Goal: Check status: Check status

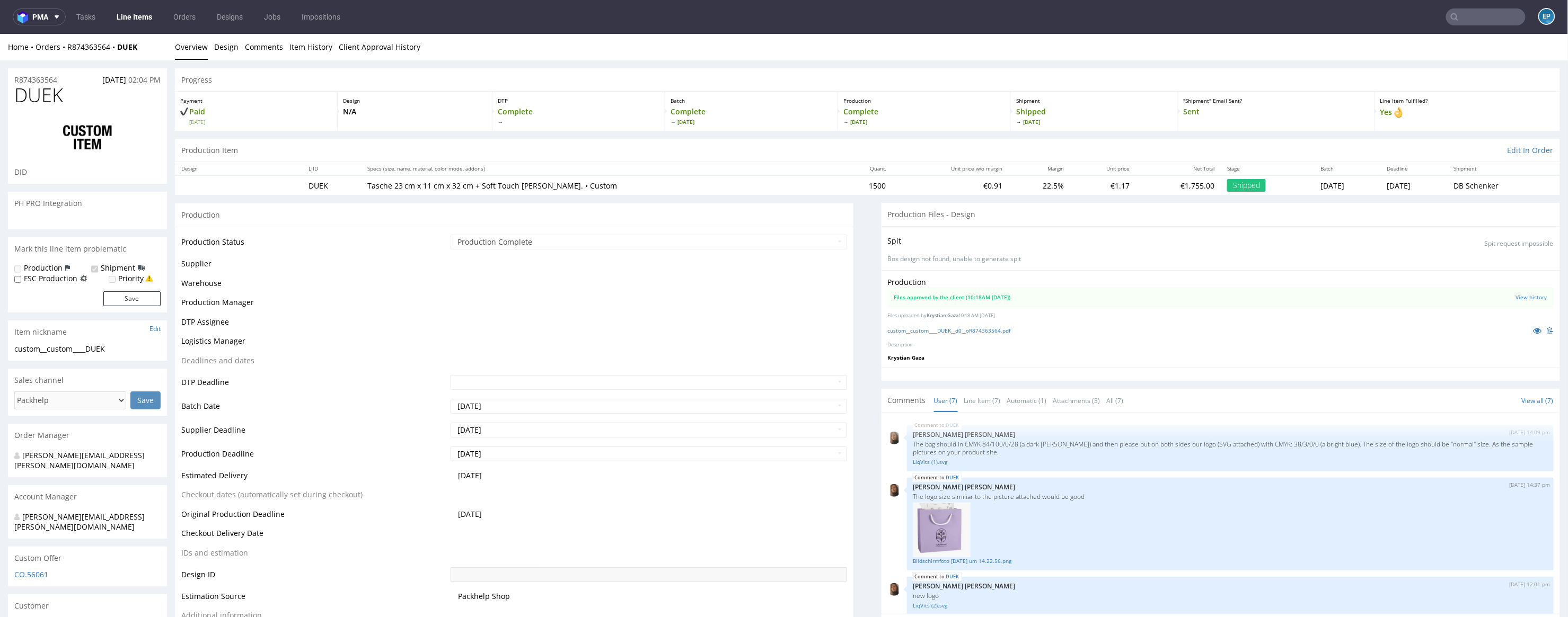
scroll to position [145, 0]
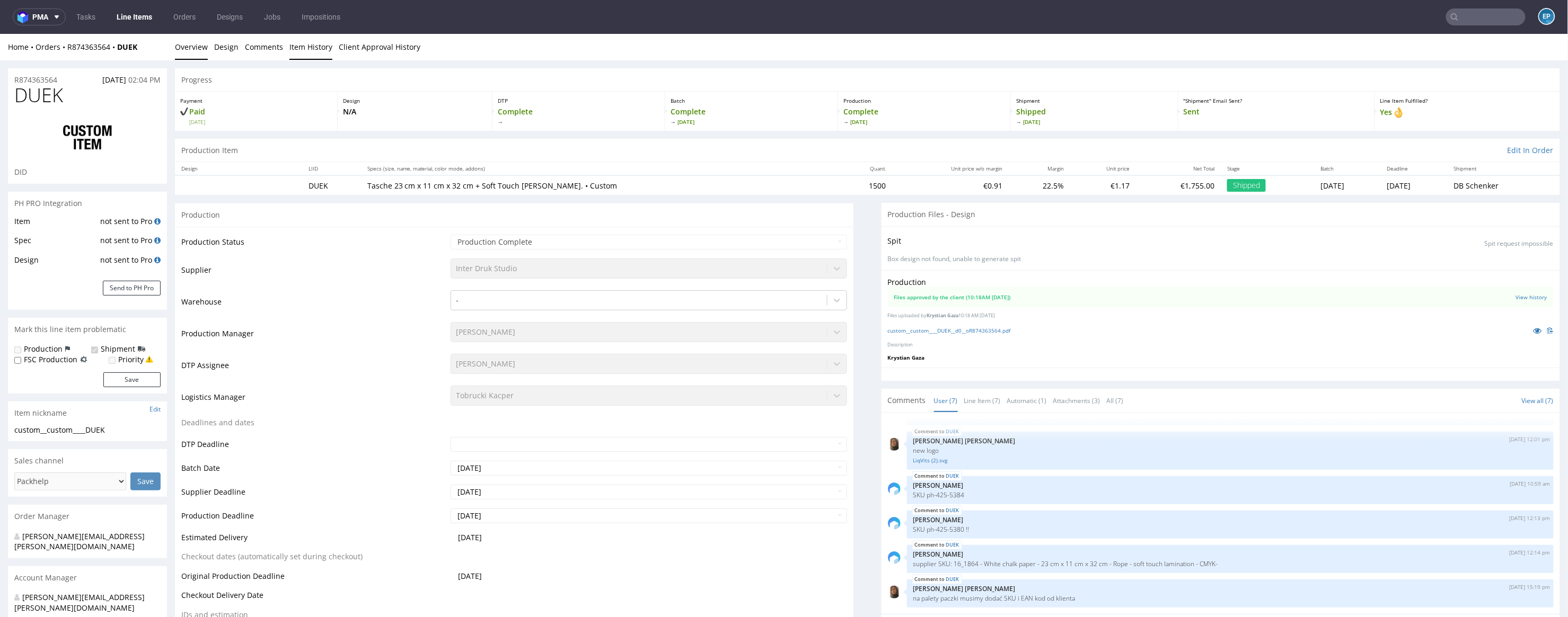
click at [321, 53] on link "Item History" at bounding box center [310, 46] width 43 height 26
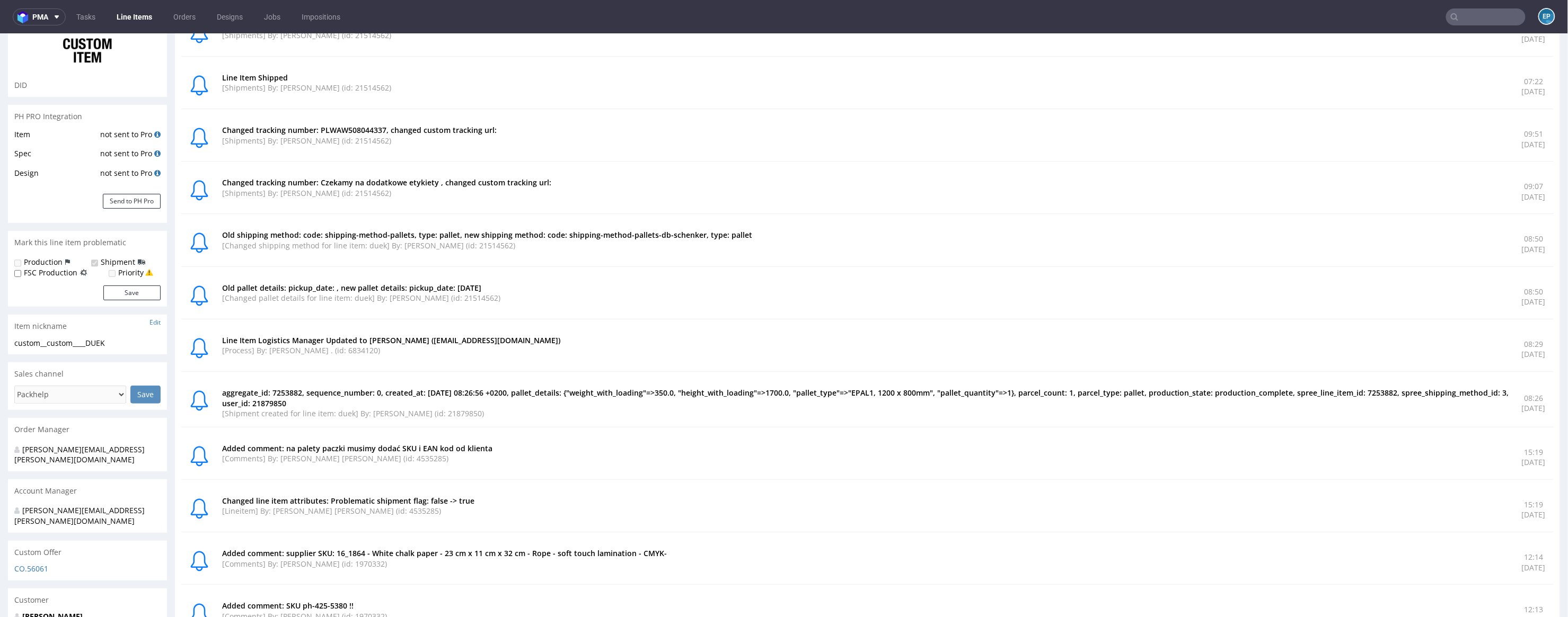
scroll to position [0, 0]
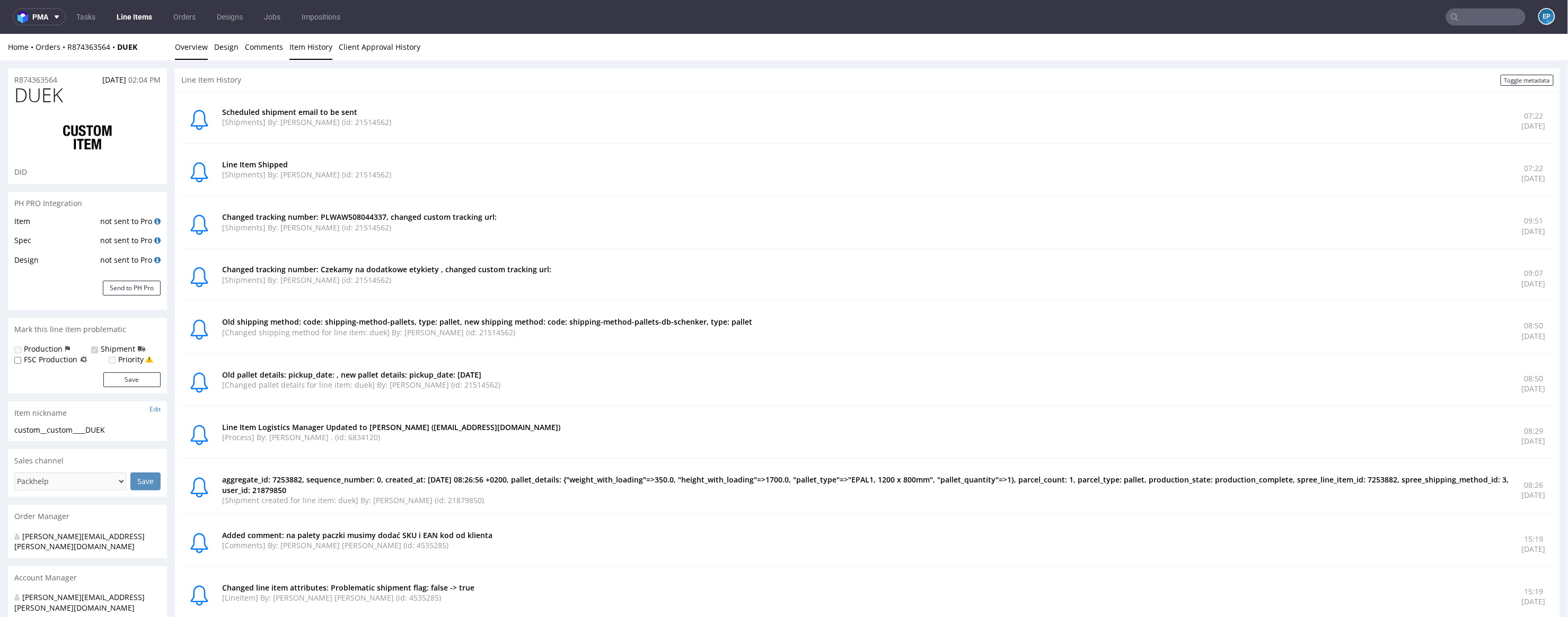
click at [205, 49] on link "Overview" at bounding box center [191, 46] width 33 height 26
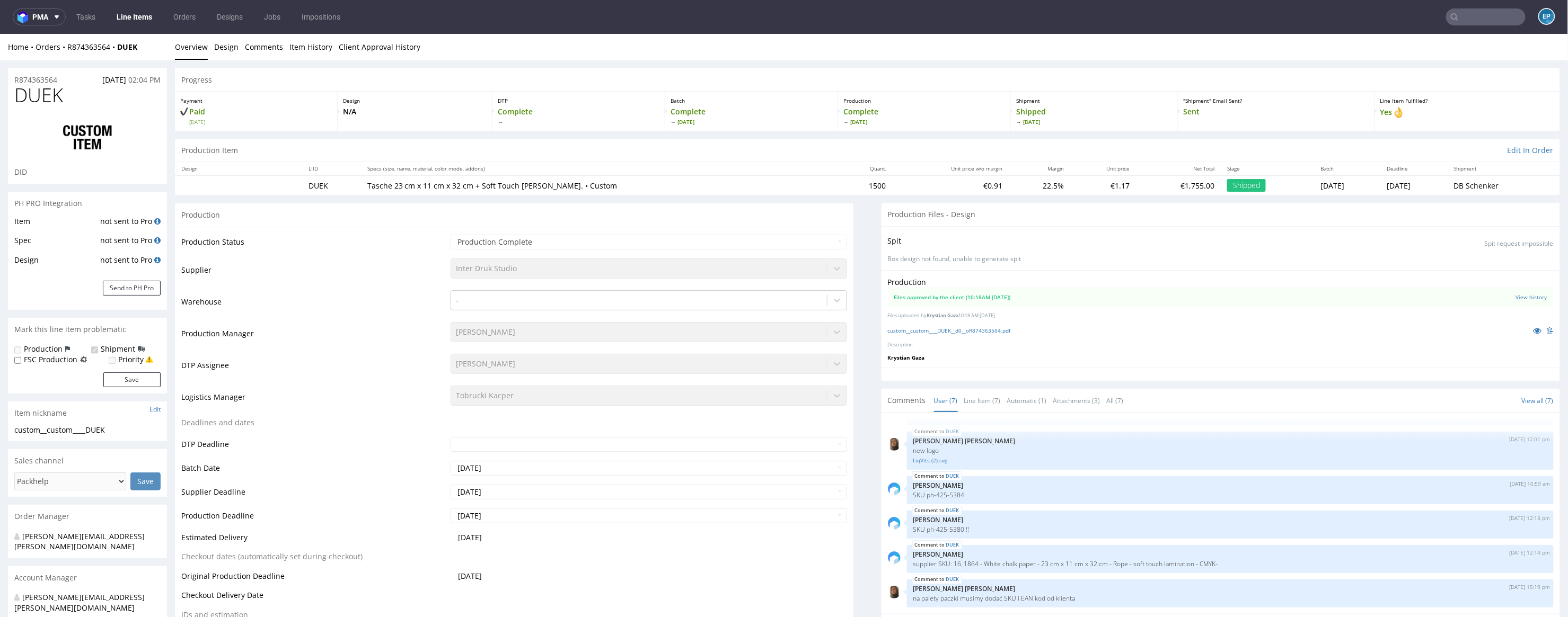
click at [153, 45] on div "Home Orders R874363564 DUEK" at bounding box center [87, 47] width 159 height 10
drag, startPoint x: 153, startPoint y: 45, endPoint x: 69, endPoint y: 48, distance: 84.1
click at [69, 48] on div "Home Orders R874363564 DUEK" at bounding box center [87, 47] width 159 height 10
drag, startPoint x: 148, startPoint y: 49, endPoint x: 69, endPoint y: 49, distance: 79.0
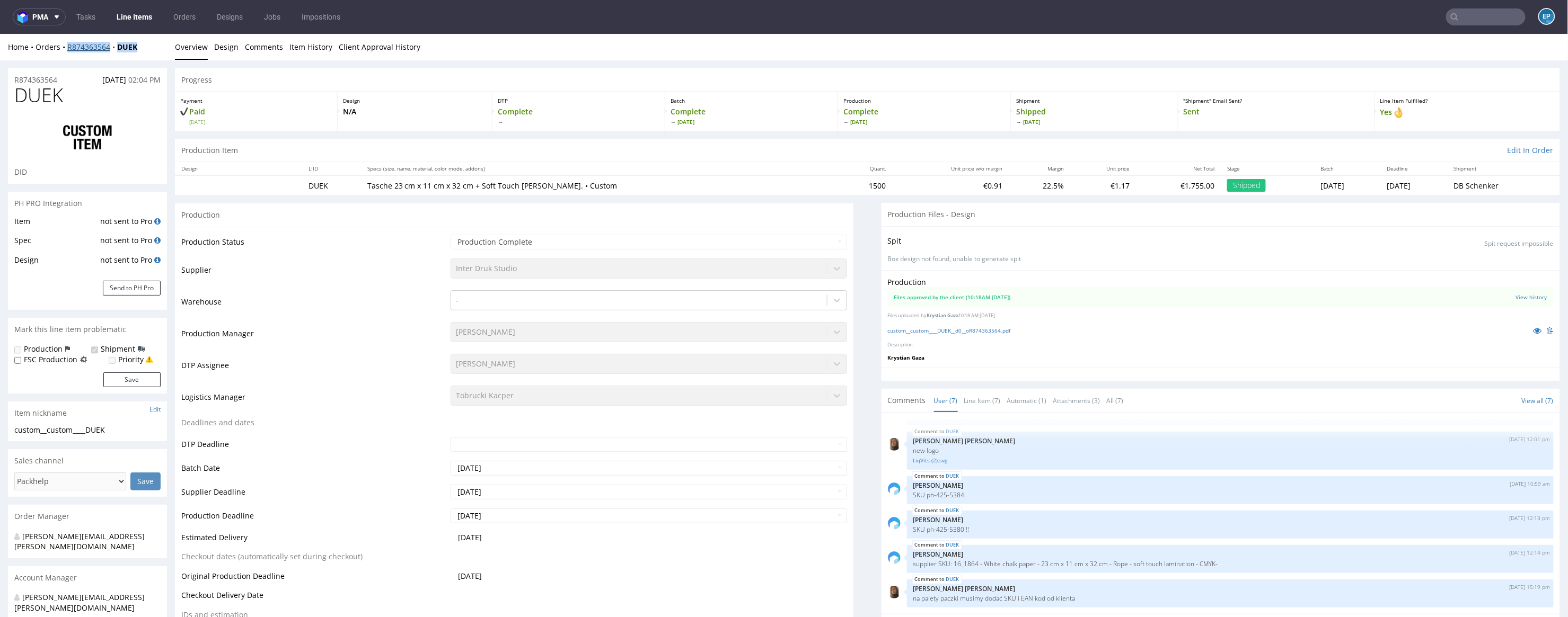
click at [69, 49] on div "Home Orders R874363564 DUEK" at bounding box center [87, 47] width 159 height 10
copy div "R874363564 DUEK"
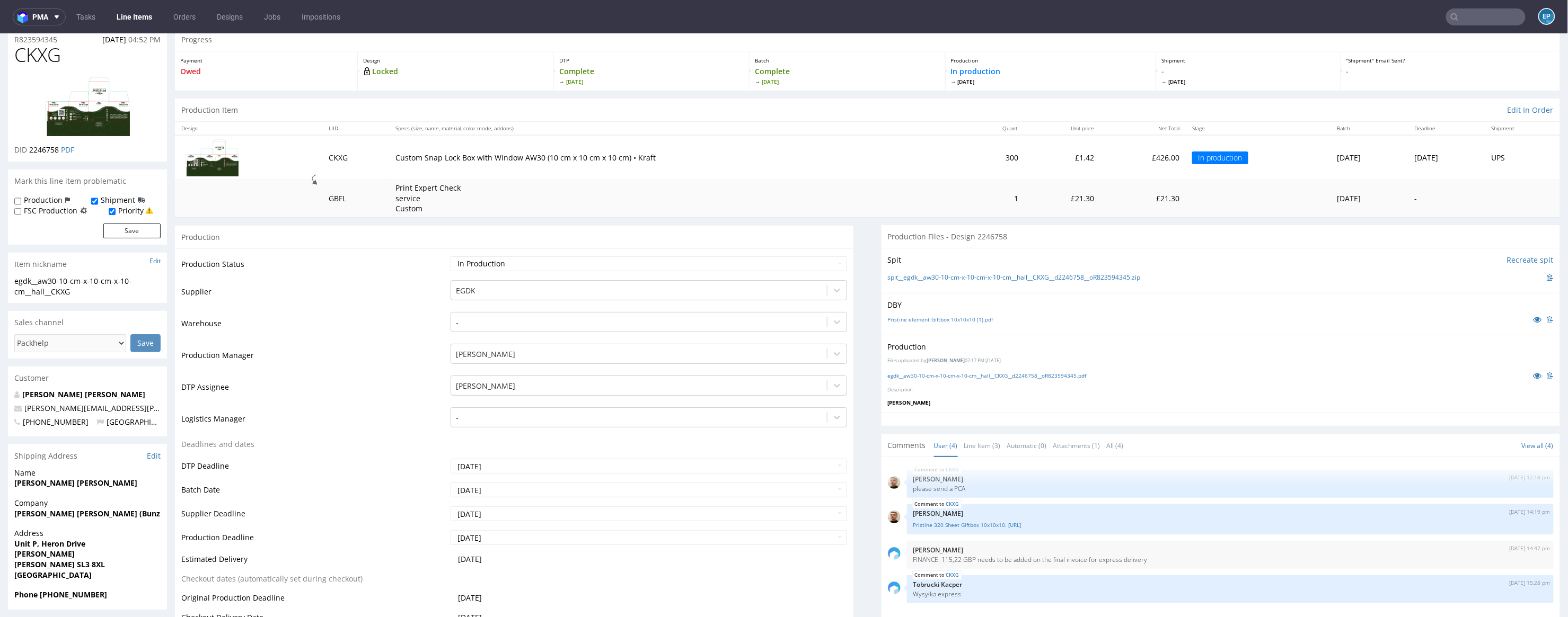
scroll to position [47, 0]
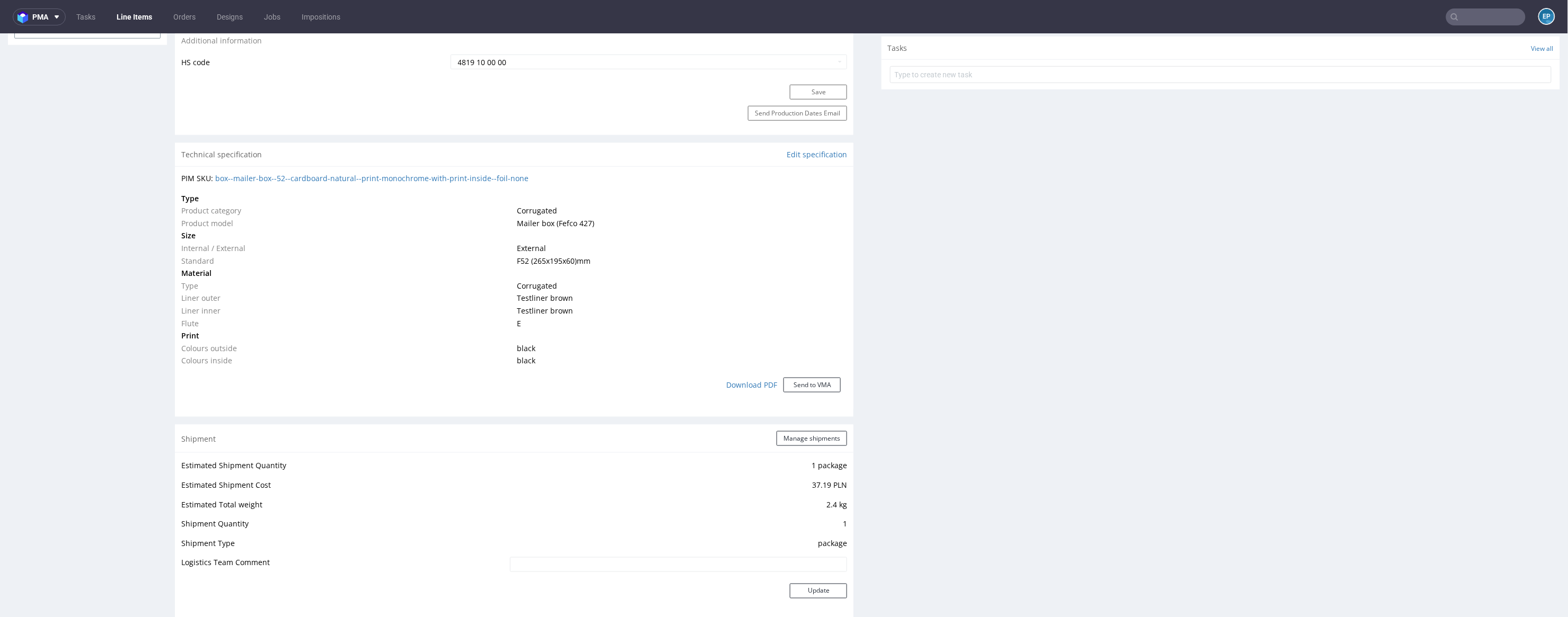
scroll to position [620, 0]
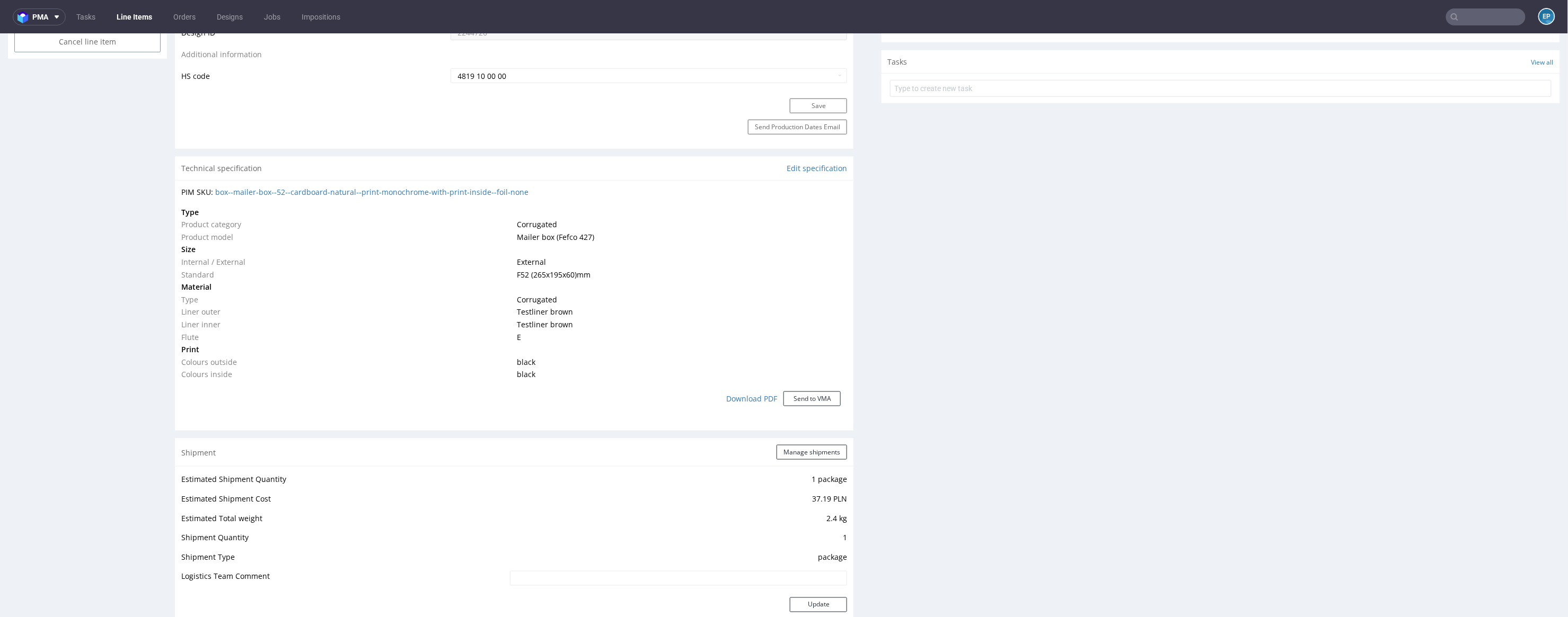
drag, startPoint x: 557, startPoint y: 187, endPoint x: 308, endPoint y: 184, distance: 249.0
click at [308, 184] on div "PIM SKU: box--mailer-box--52--cardboard-natural--print-monochrome-with-print-in…" at bounding box center [513, 301] width 678 height 243
drag, startPoint x: 557, startPoint y: 190, endPoint x: 215, endPoint y: 187, distance: 342.0
click at [215, 187] on div "PIM SKU: box--mailer-box--52--cardboard-natural--print-monochrome-with-print-in…" at bounding box center [514, 192] width 666 height 10
copy link "box--mailer-box--52--cardboard-natural--print-monochrome-with-print-inside--foi…"
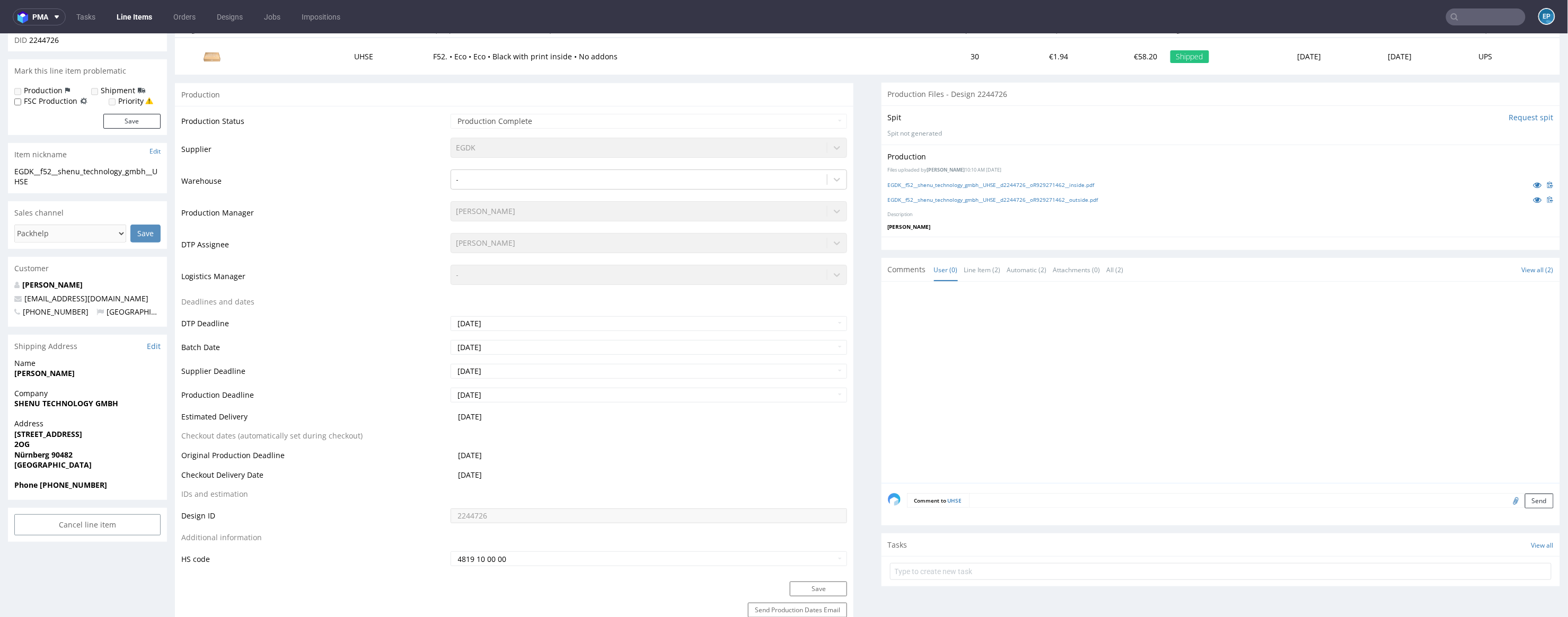
scroll to position [0, 0]
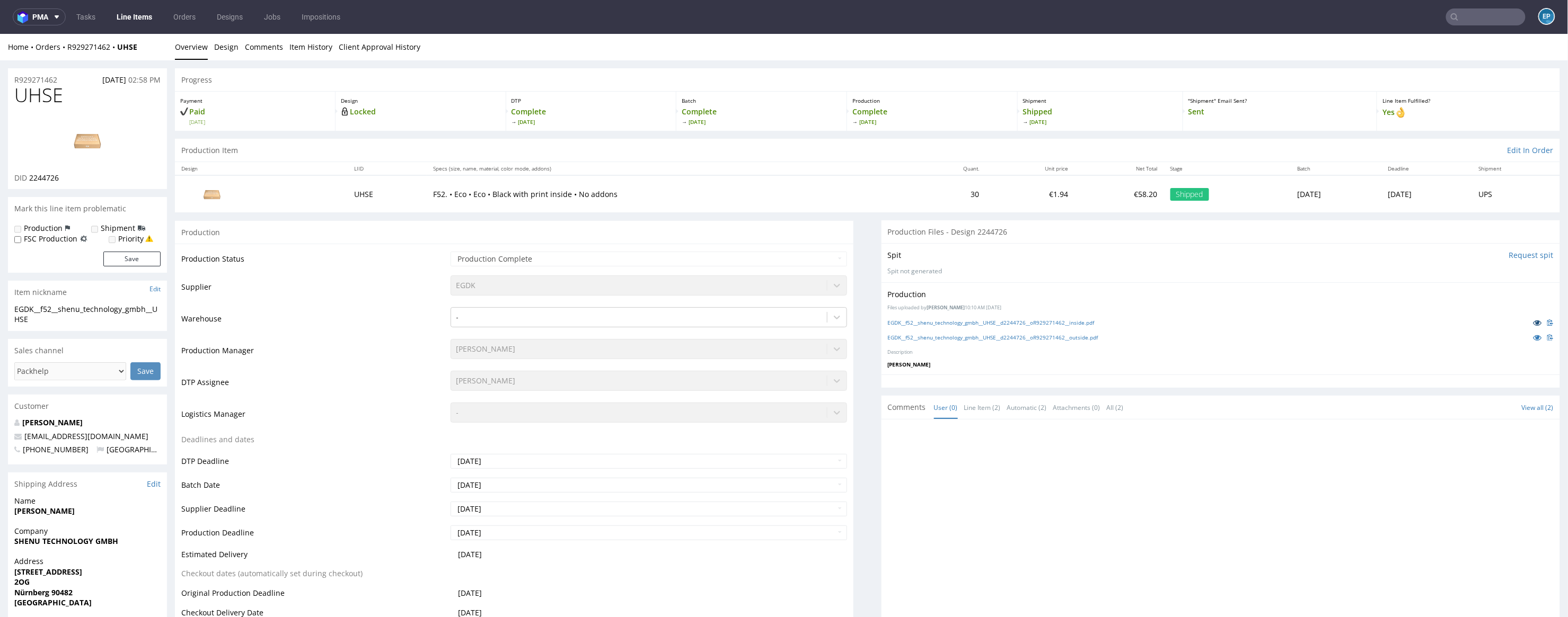
click at [1533, 322] on icon at bounding box center [1538, 322] width 9 height 8
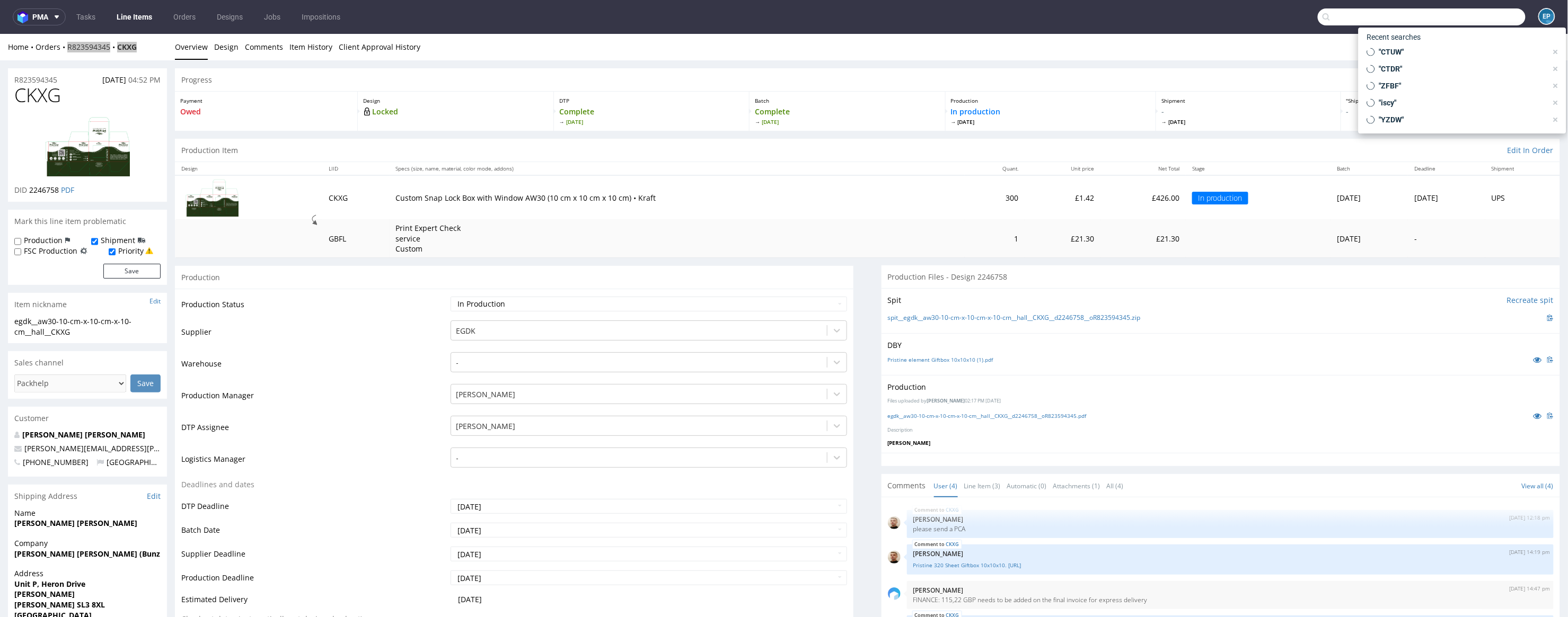
click at [1470, 13] on input "text" at bounding box center [1421, 17] width 208 height 17
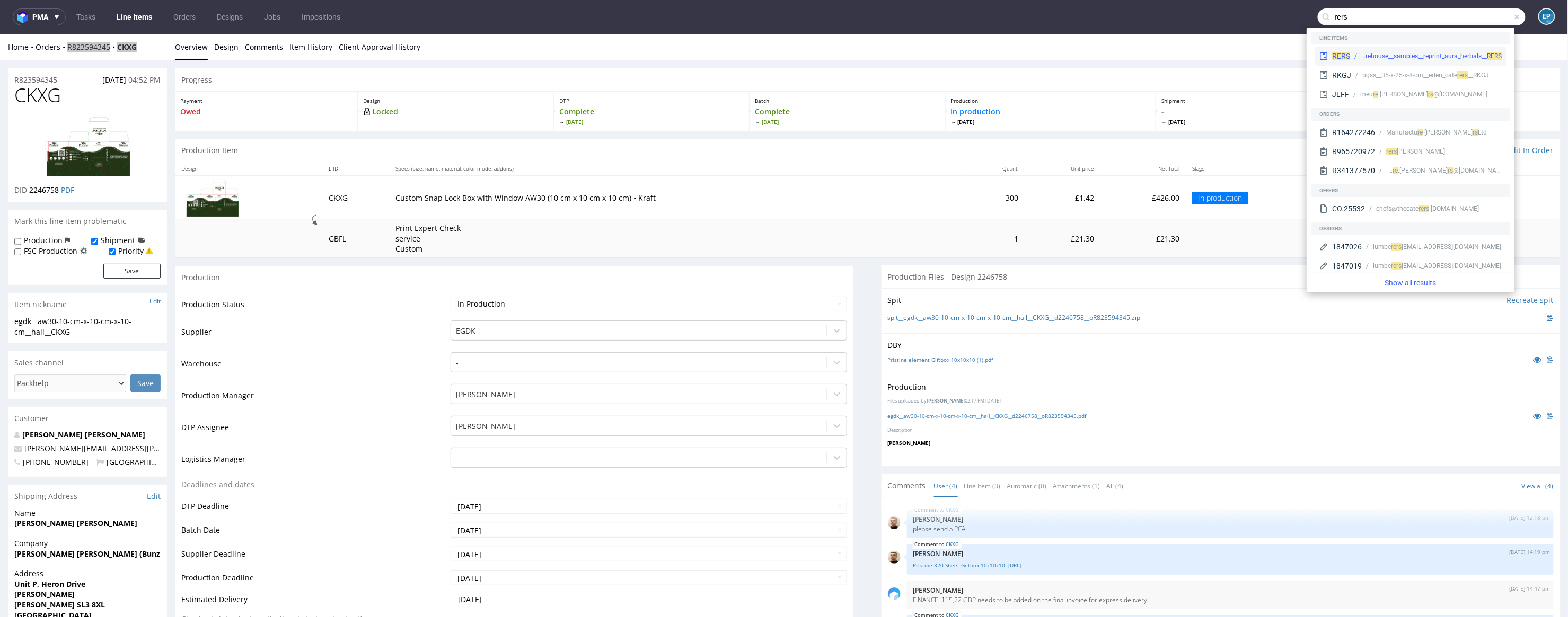
type input "rers"
click at [1377, 51] on div "warehouse__samples__reprint_aura_herbals__ RERS" at bounding box center [1432, 56] width 141 height 10
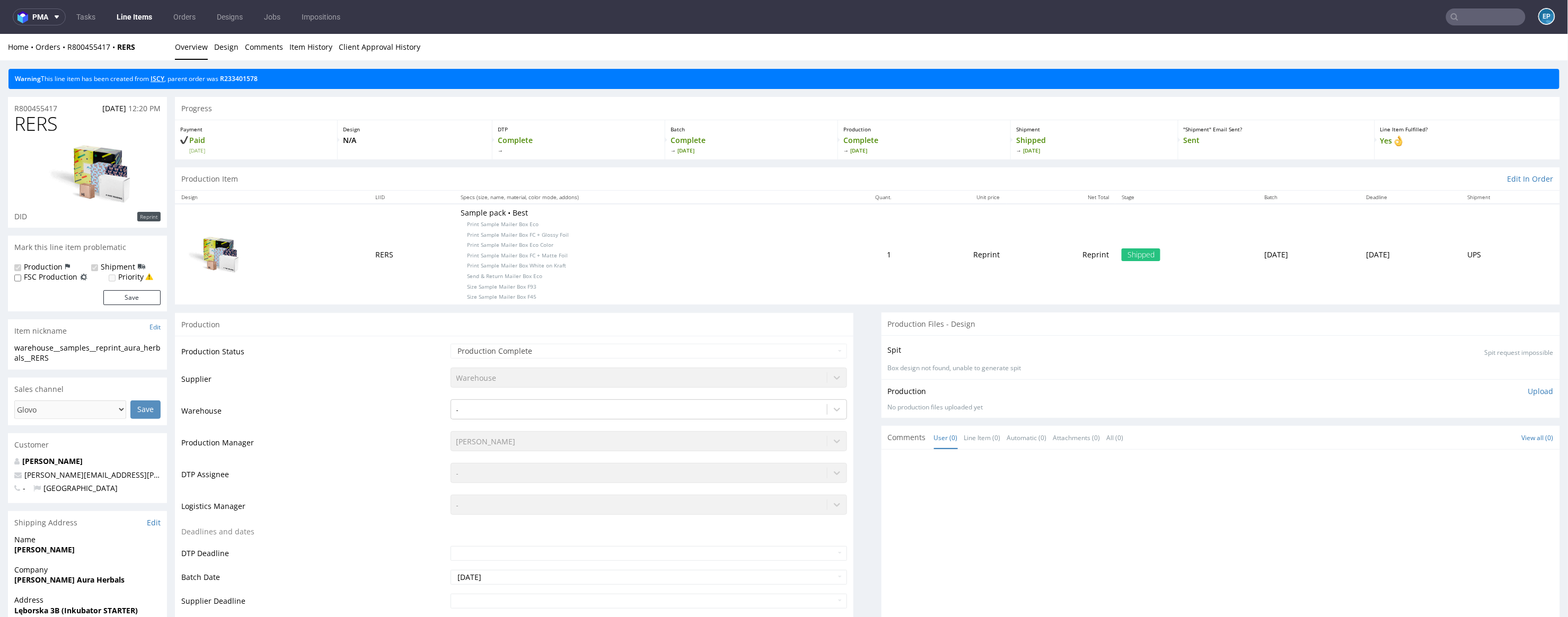
click at [160, 80] on link "ISCY" at bounding box center [157, 78] width 14 height 9
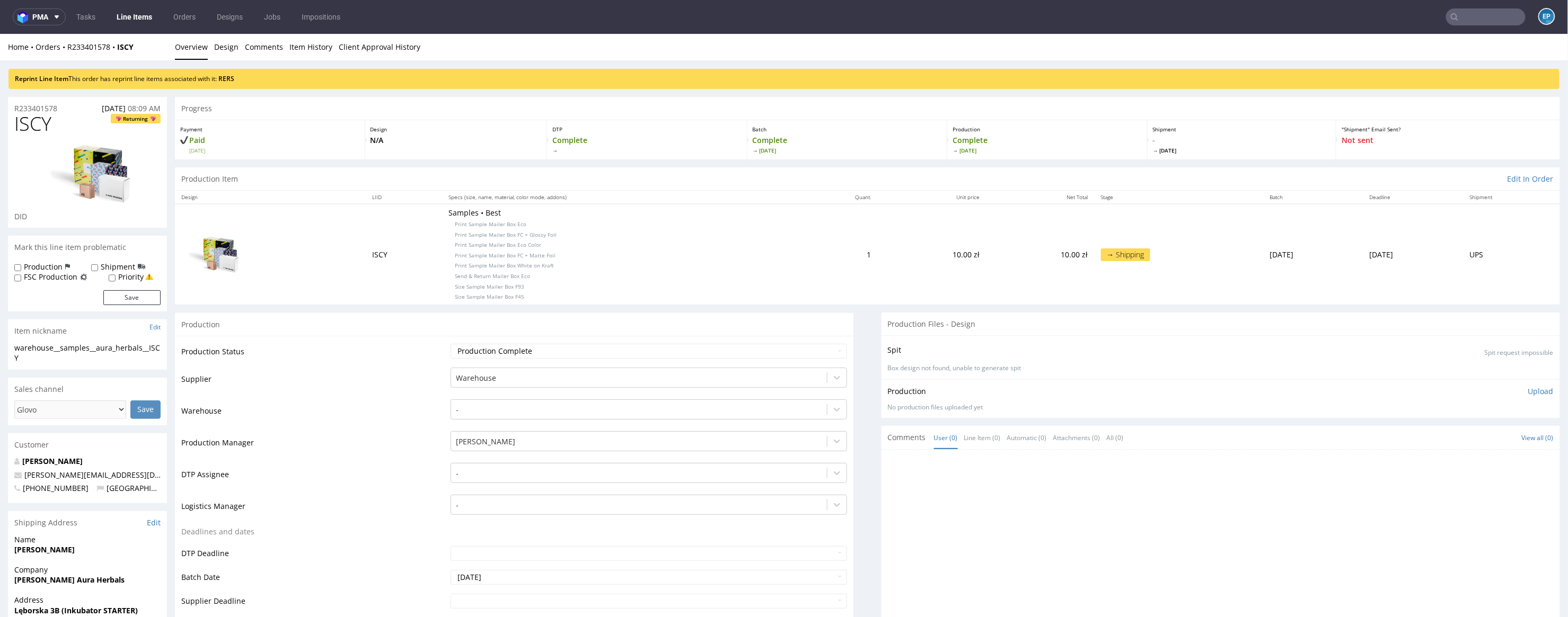
click at [1453, 11] on input "text" at bounding box center [1486, 17] width 80 height 17
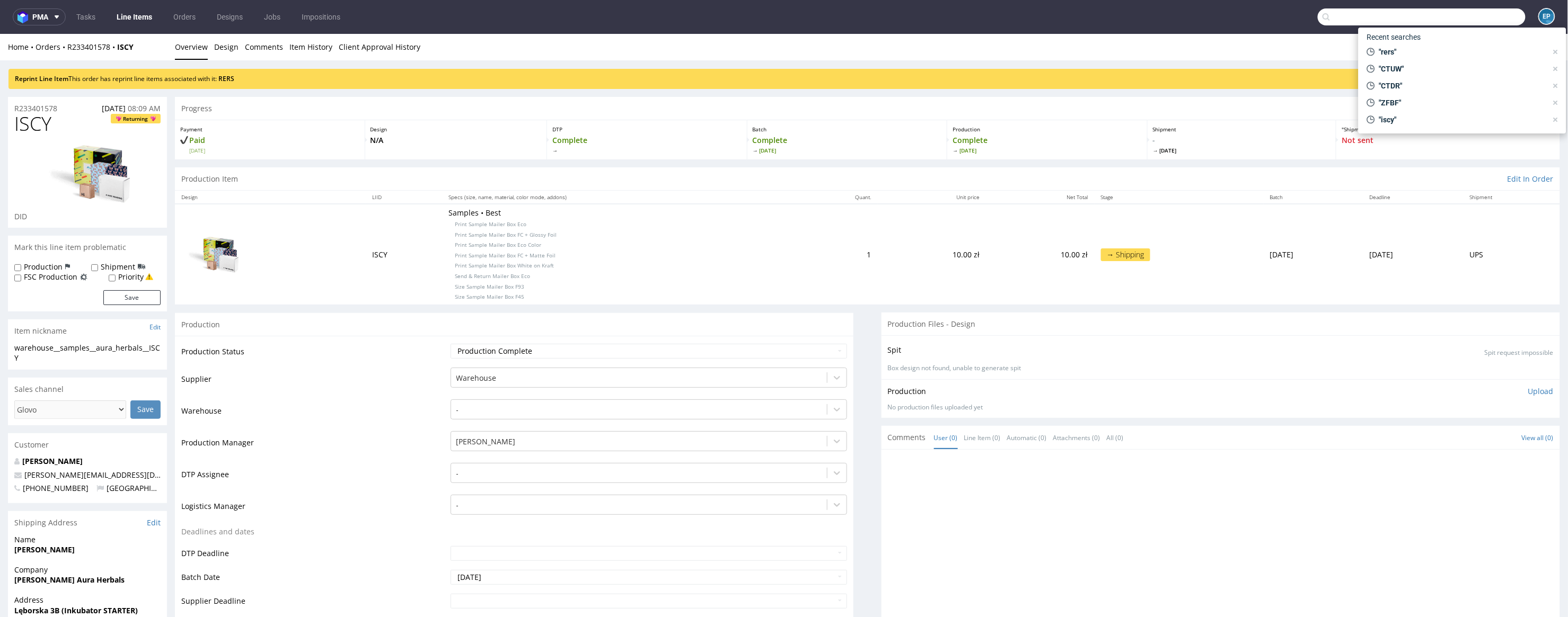
paste input "LFCE"
type input "LFCE"
click at [1416, 44] on div "__t120-70-x-50-cm____ LFCE" at bounding box center [1451, 43] width 77 height 10
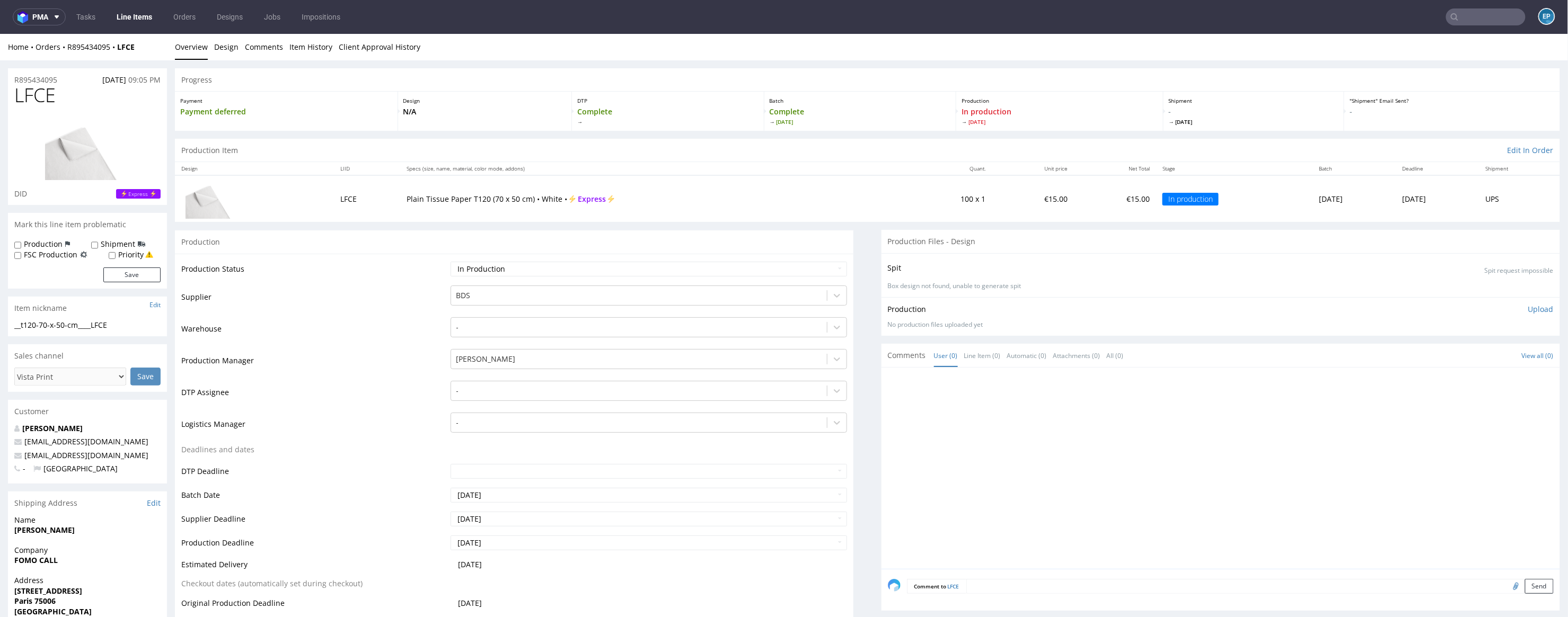
click at [636, 258] on div "Production Status Waiting for Artwork Waiting for Diecut Waiting for Mockup Wai…" at bounding box center [513, 491] width 678 height 476
click at [636, 271] on select "Waiting for Artwork Waiting for Diecut Waiting for Mockup Waiting for DTP Waiti…" at bounding box center [649, 268] width 397 height 15
select select "production_complete"
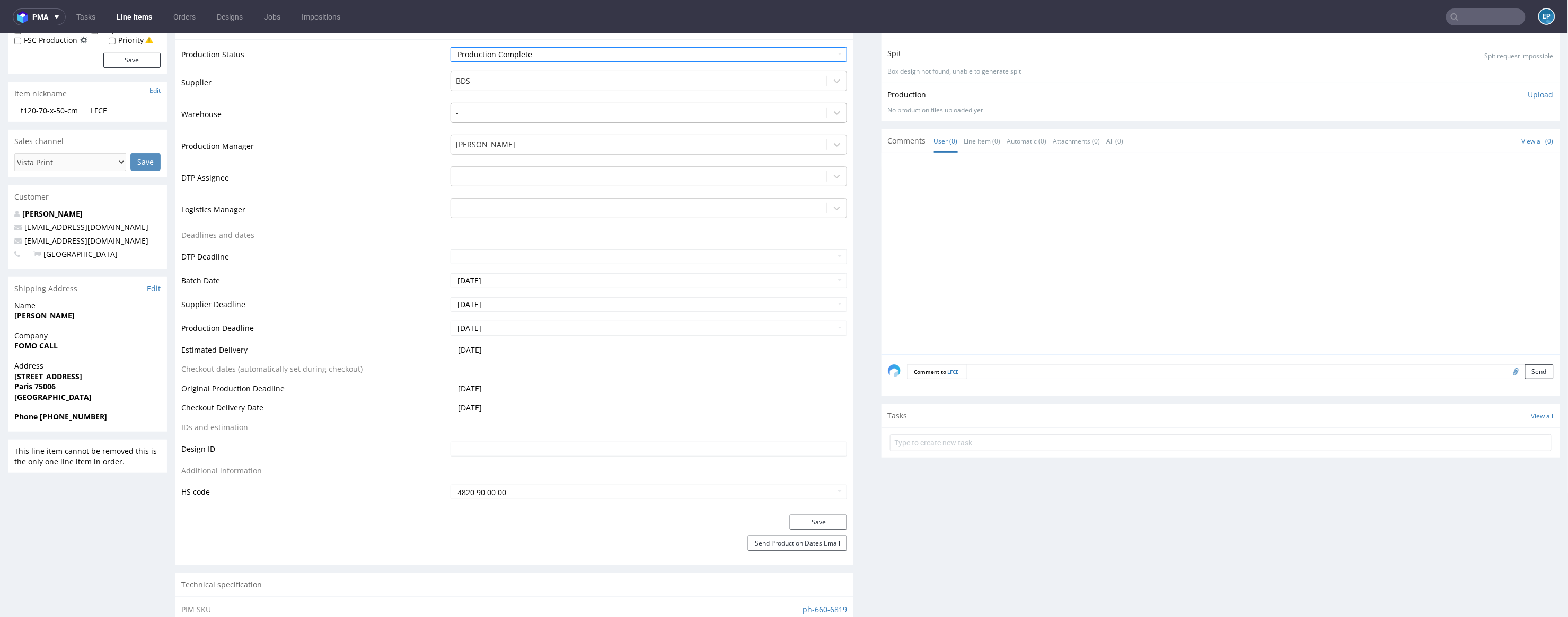
scroll to position [365, 0]
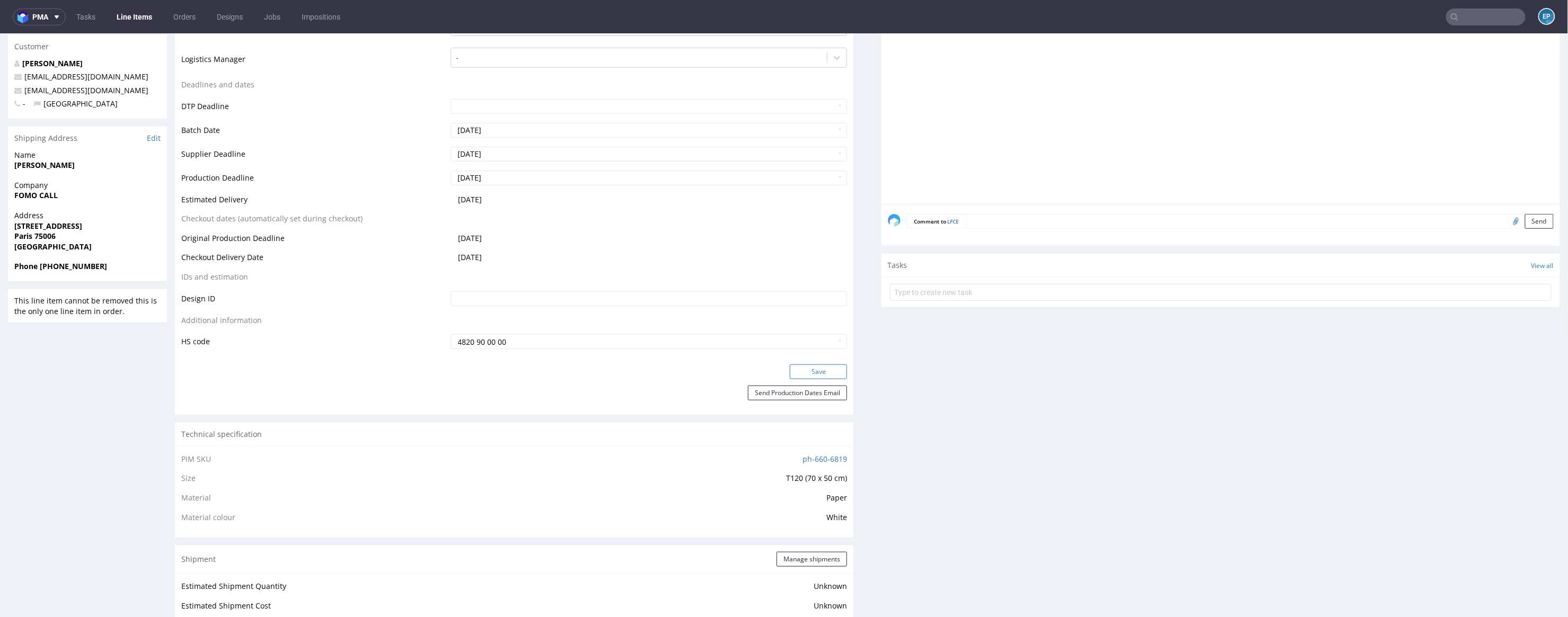
click at [794, 377] on button "Save" at bounding box center [819, 371] width 57 height 15
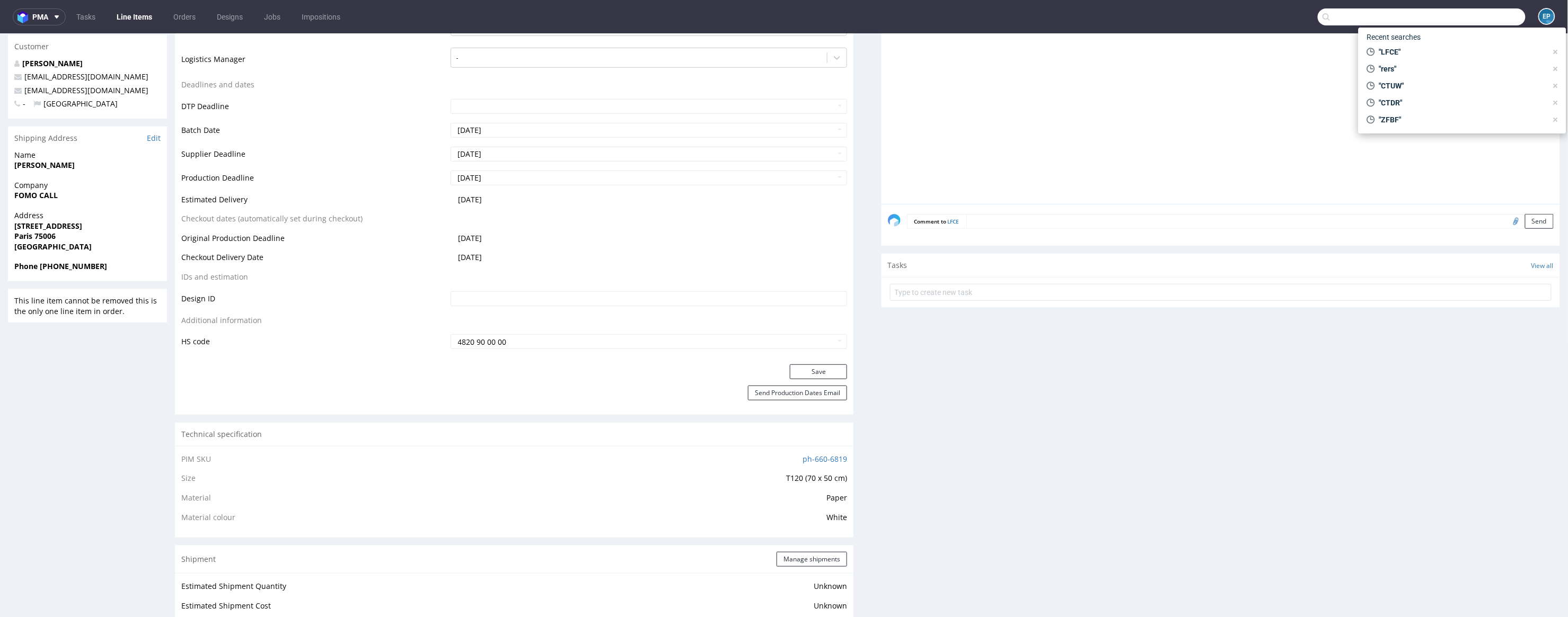
click at [1467, 16] on input "text" at bounding box center [1421, 17] width 208 height 17
paste input "QYIY"
type input "QYIY"
click at [1421, 51] on div "cc__y80__oli__ QYIY" at bounding box center [1437, 56] width 53 height 10
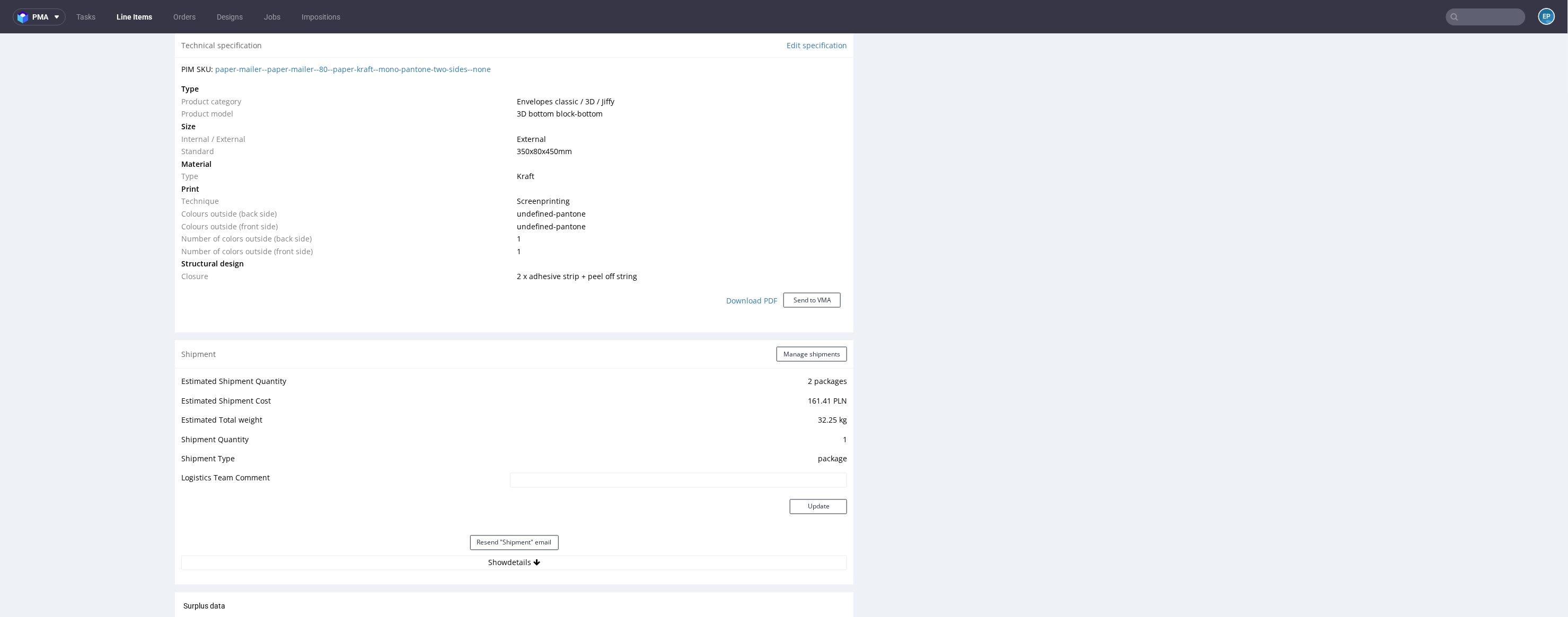
scroll to position [750, 0]
click at [799, 356] on button "Manage shipments" at bounding box center [811, 351] width 70 height 15
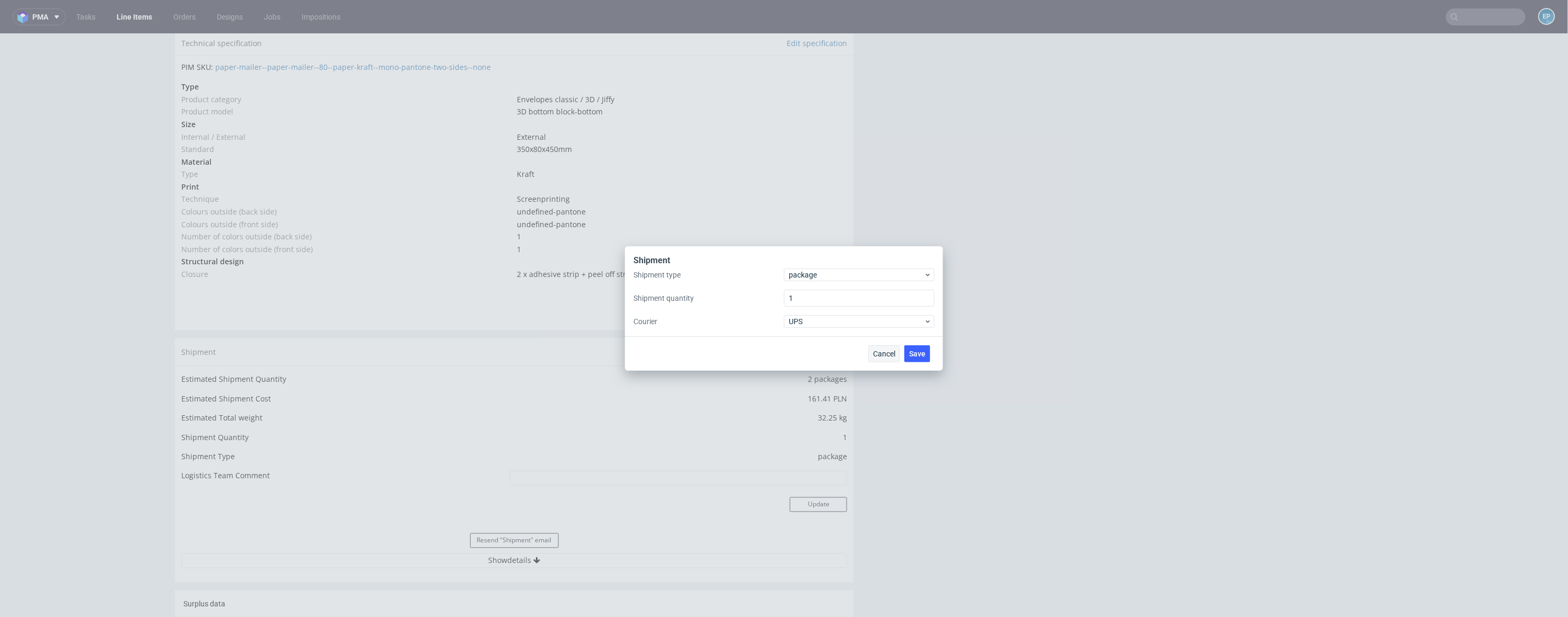
click at [883, 358] on button "Cancel" at bounding box center [884, 354] width 32 height 17
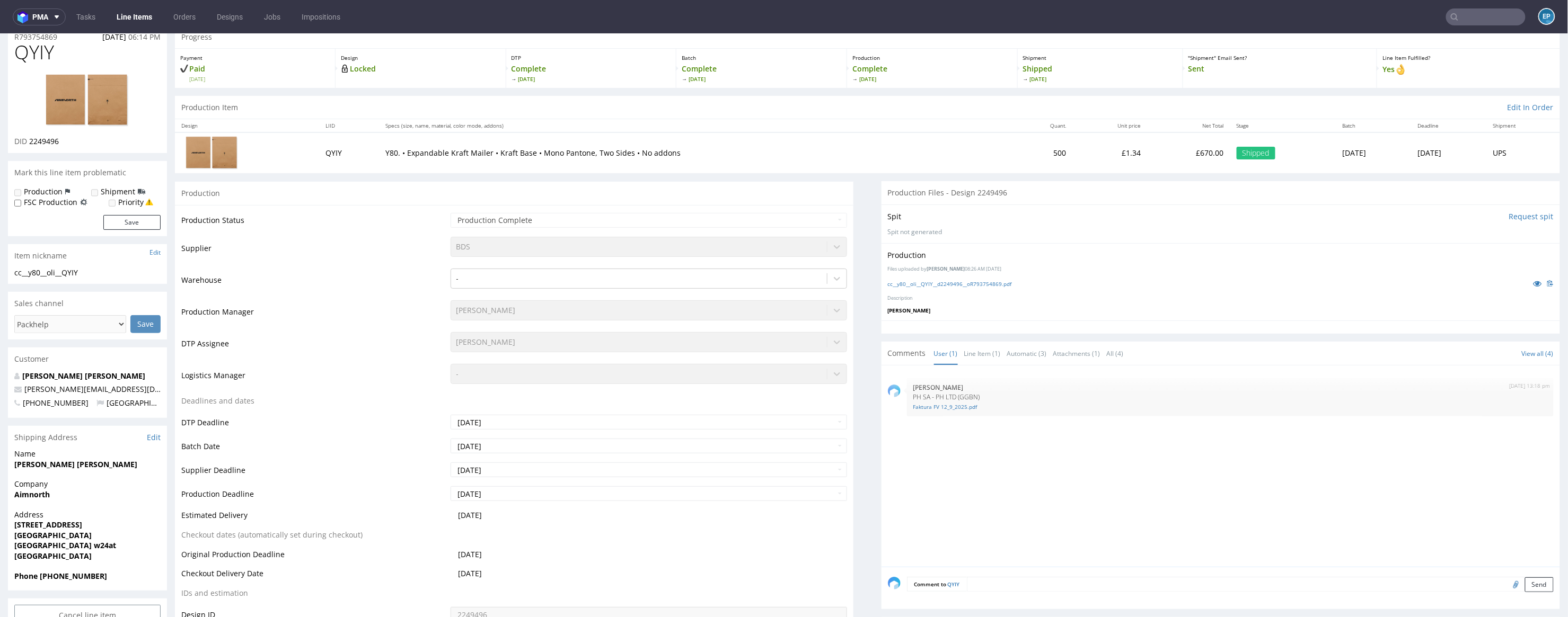
scroll to position [0, 0]
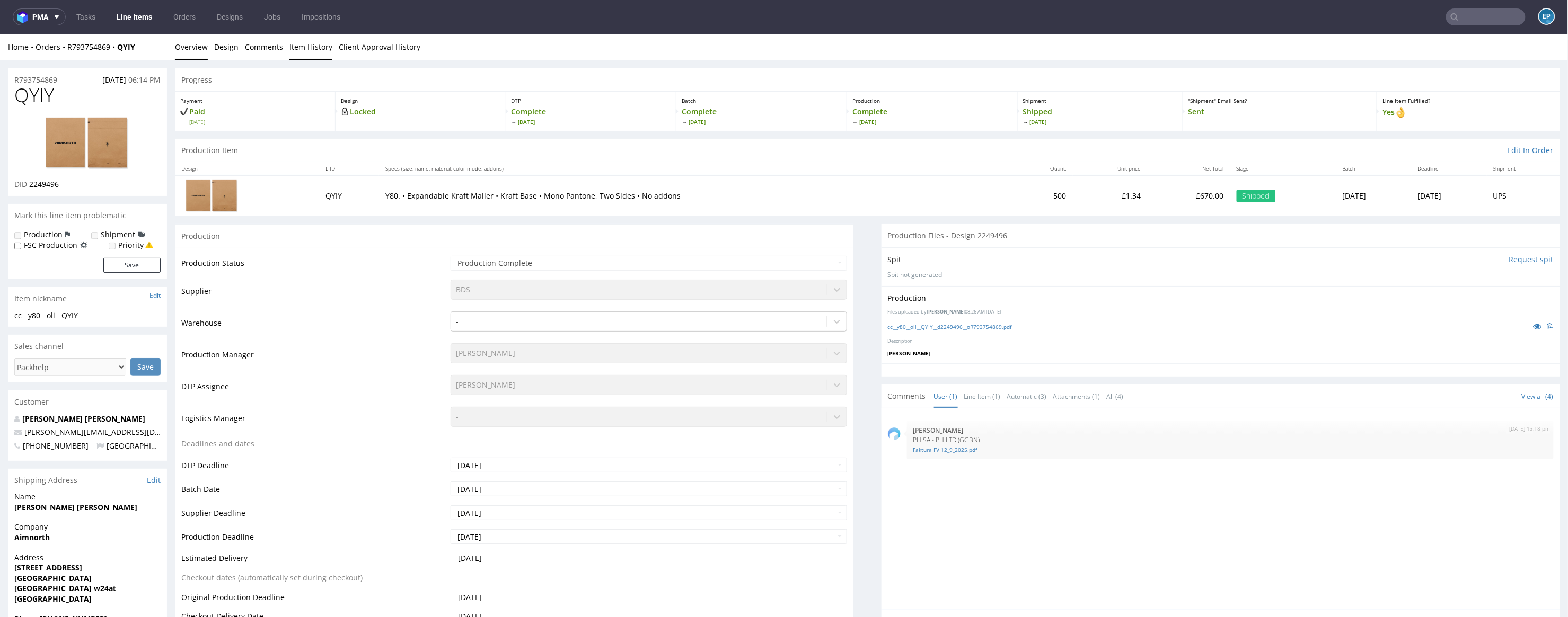
click at [322, 44] on link "Item History" at bounding box center [310, 46] width 43 height 26
